Goal: Information Seeking & Learning: Understand process/instructions

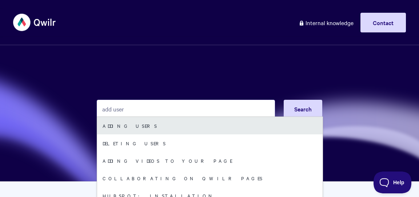
type input "add user"
click at [149, 129] on link "Adding users" at bounding box center [210, 125] width 226 height 17
